Goal: Task Accomplishment & Management: Use online tool/utility

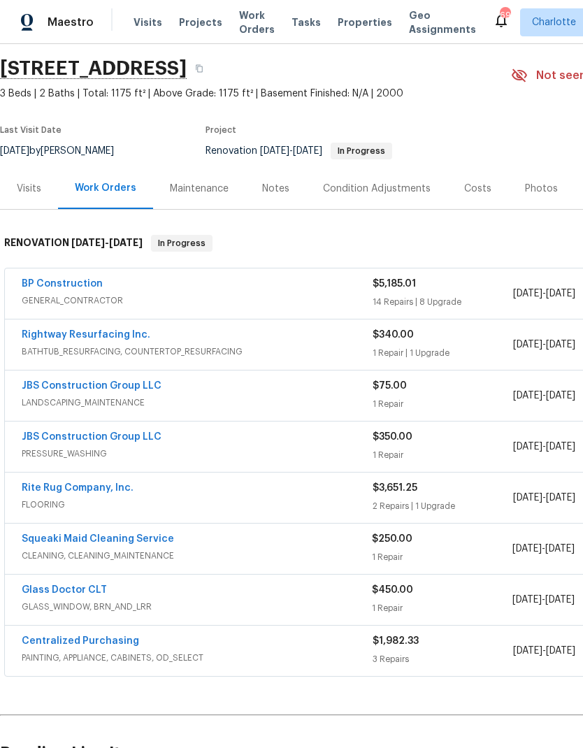
scroll to position [43, 0]
click at [112, 383] on link "JBS Construction Group LLC" at bounding box center [92, 387] width 140 height 10
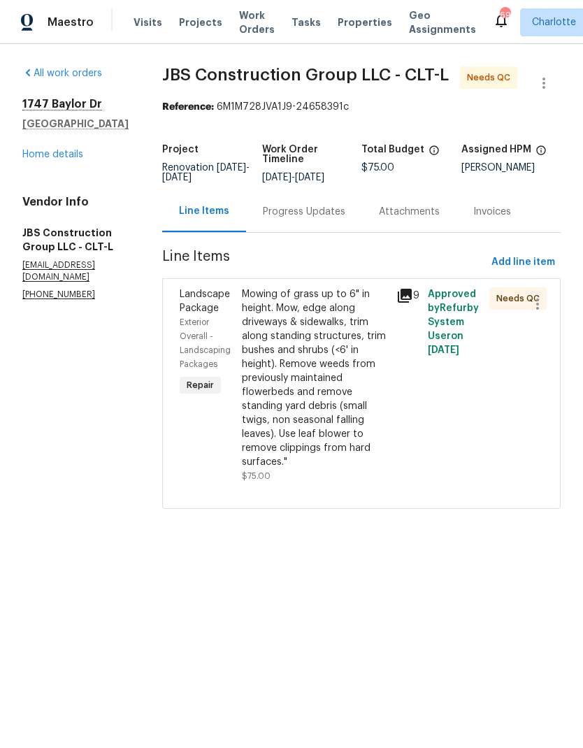
click at [412, 303] on icon at bounding box center [405, 296] width 14 height 14
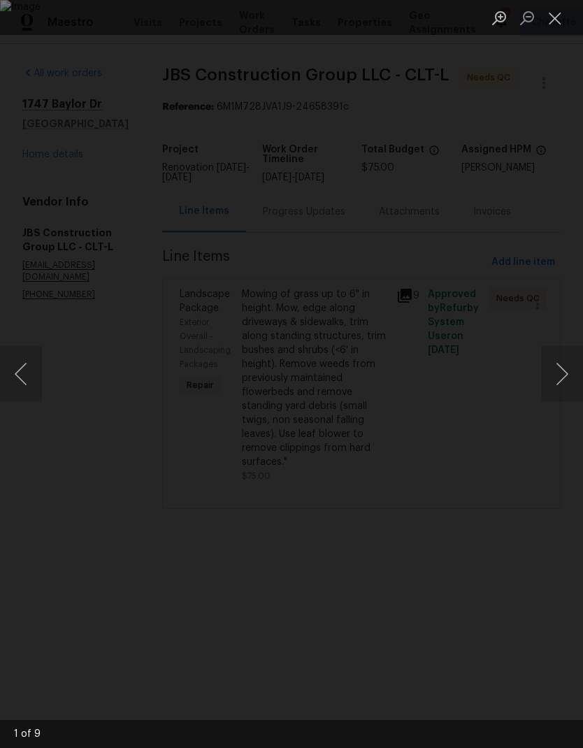
click at [555, 365] on button "Next image" at bounding box center [562, 374] width 42 height 56
click at [555, 364] on button "Next image" at bounding box center [562, 374] width 42 height 56
click at [555, 365] on button "Next image" at bounding box center [562, 374] width 42 height 56
click at [557, 372] on button "Next image" at bounding box center [562, 374] width 42 height 56
click at [550, 12] on button "Close lightbox" at bounding box center [555, 18] width 28 height 24
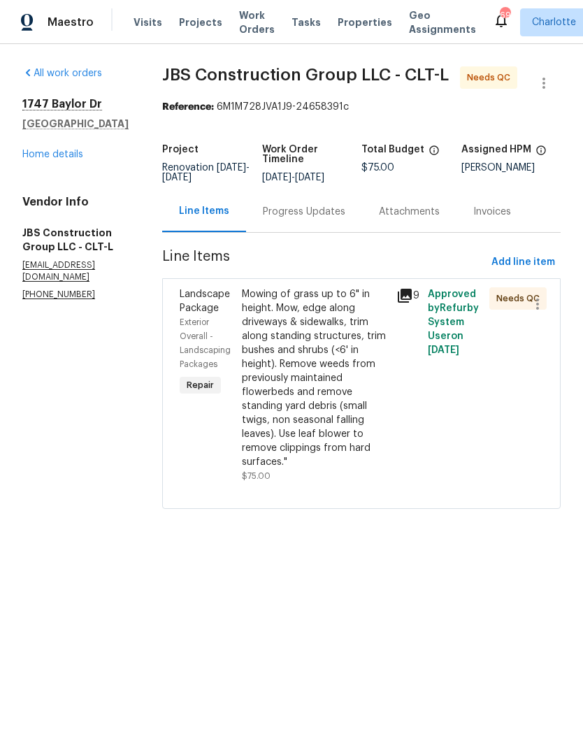
click at [74, 141] on div "[STREET_ADDRESS][PERSON_NAME] Home details" at bounding box center [75, 129] width 106 height 64
click at [67, 150] on link "Home details" at bounding box center [52, 155] width 61 height 10
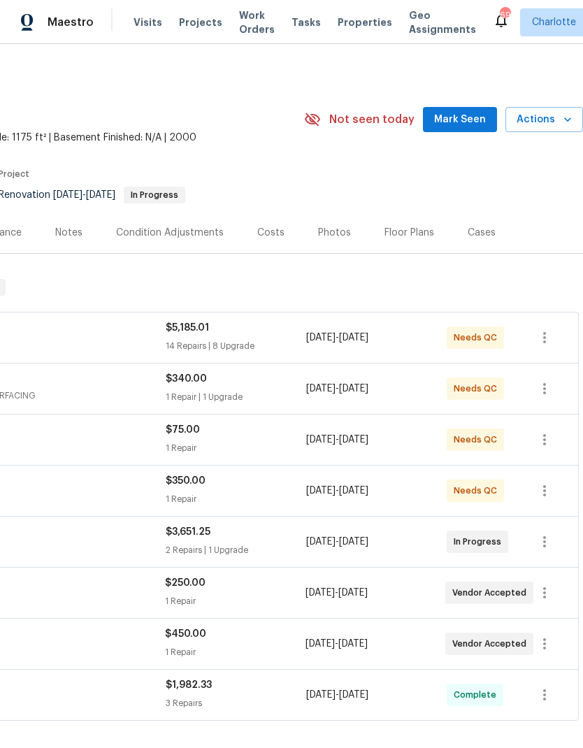
scroll to position [0, 207]
click at [474, 115] on span "Mark Seen" at bounding box center [460, 119] width 52 height 17
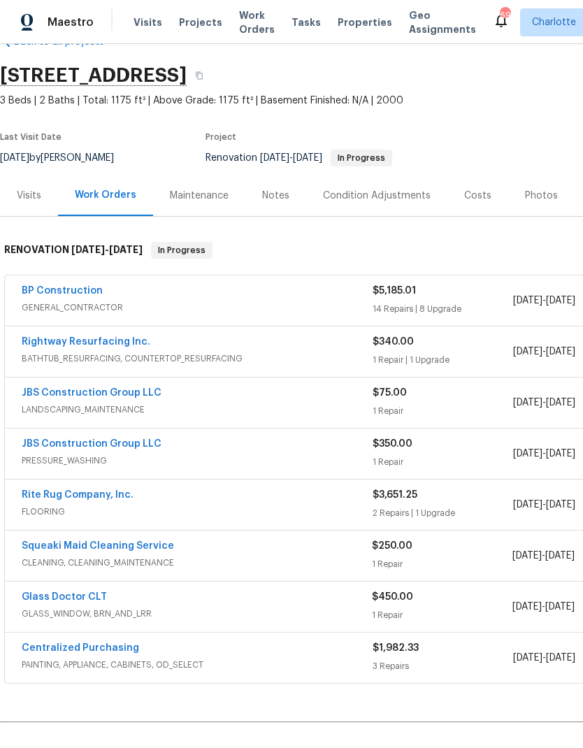
scroll to position [38, 0]
